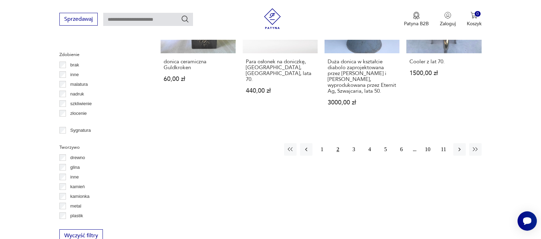
scroll to position [770, 0]
click at [352, 143] on button "3" at bounding box center [354, 149] width 12 height 12
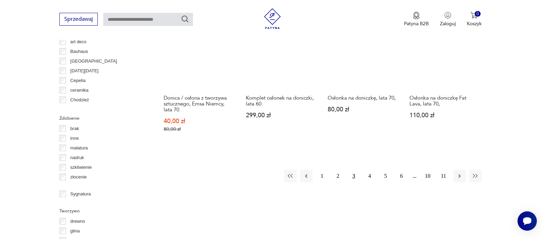
scroll to position [770, 0]
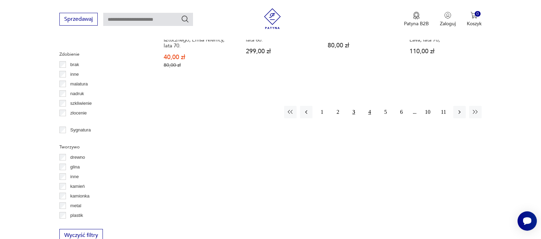
click at [369, 112] on button "4" at bounding box center [370, 112] width 12 height 12
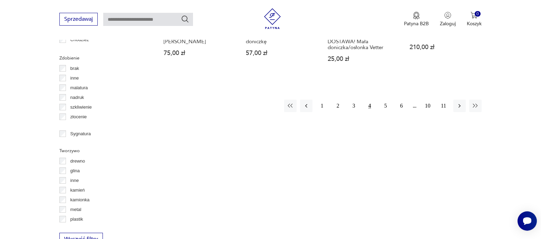
scroll to position [770, 0]
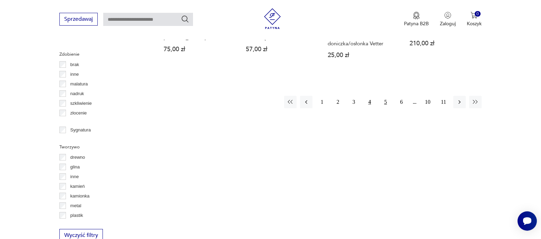
click at [385, 96] on button "5" at bounding box center [385, 102] width 12 height 12
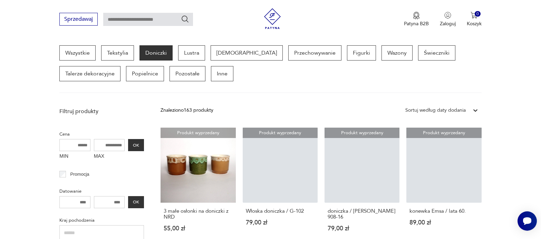
scroll to position [494, 0]
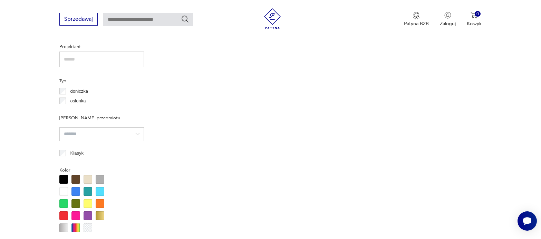
scroll to position [770, 0]
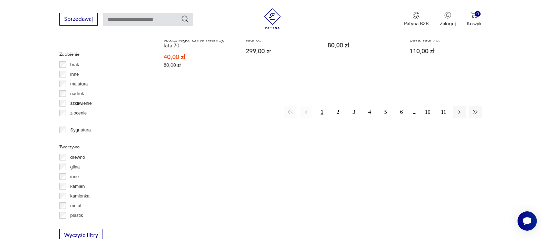
scroll to position [794, 0]
